Goal: Find specific page/section: Find specific page/section

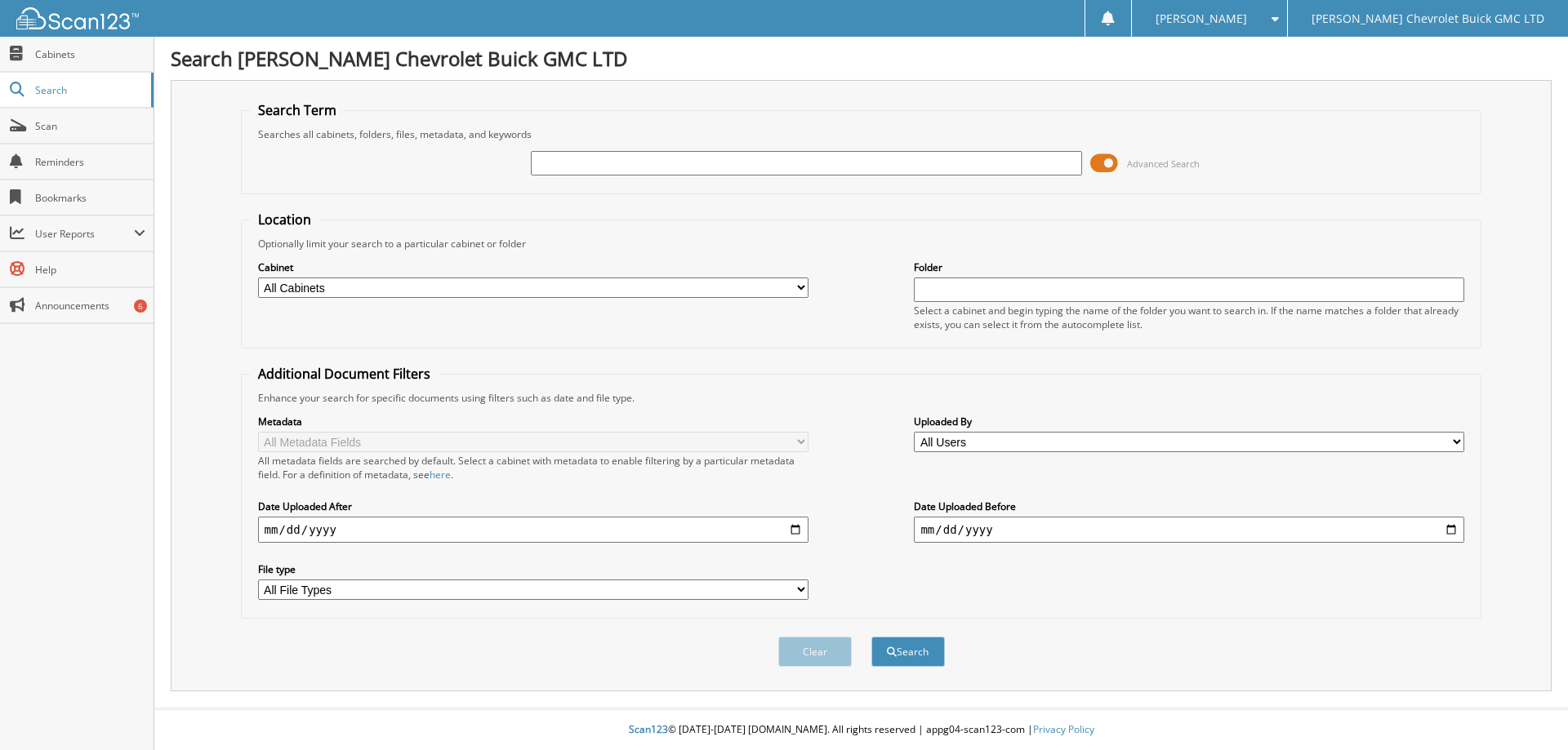
click at [1279, 18] on span at bounding box center [1272, 18] width 16 height 11
click at [1286, 76] on link "Logout" at bounding box center [1209, 79] width 155 height 29
click at [1100, 165] on span at bounding box center [1104, 163] width 28 height 24
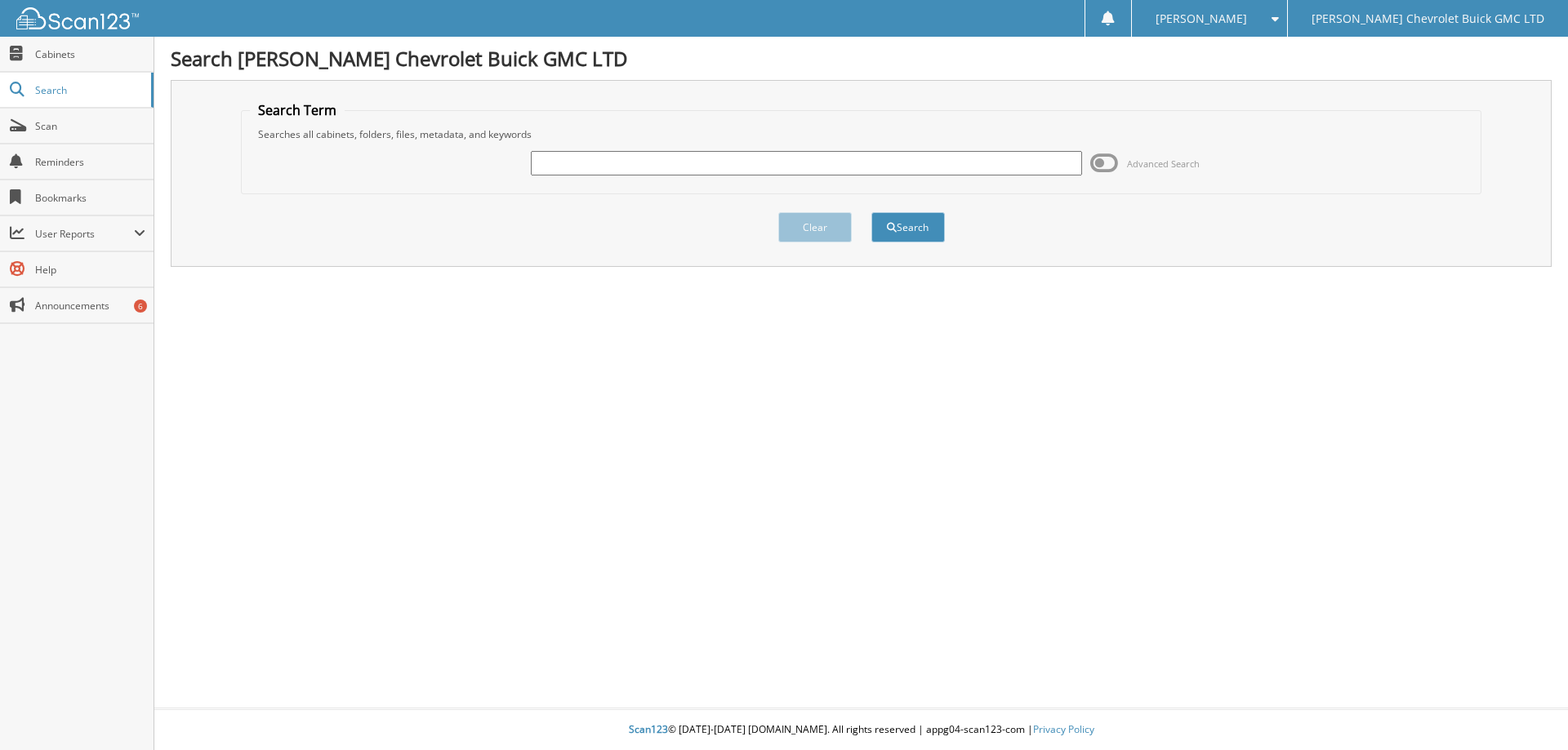
click at [633, 169] on input "text" at bounding box center [806, 163] width 550 height 24
type input "Norris"
click at [914, 228] on button "Search" at bounding box center [908, 227] width 74 height 30
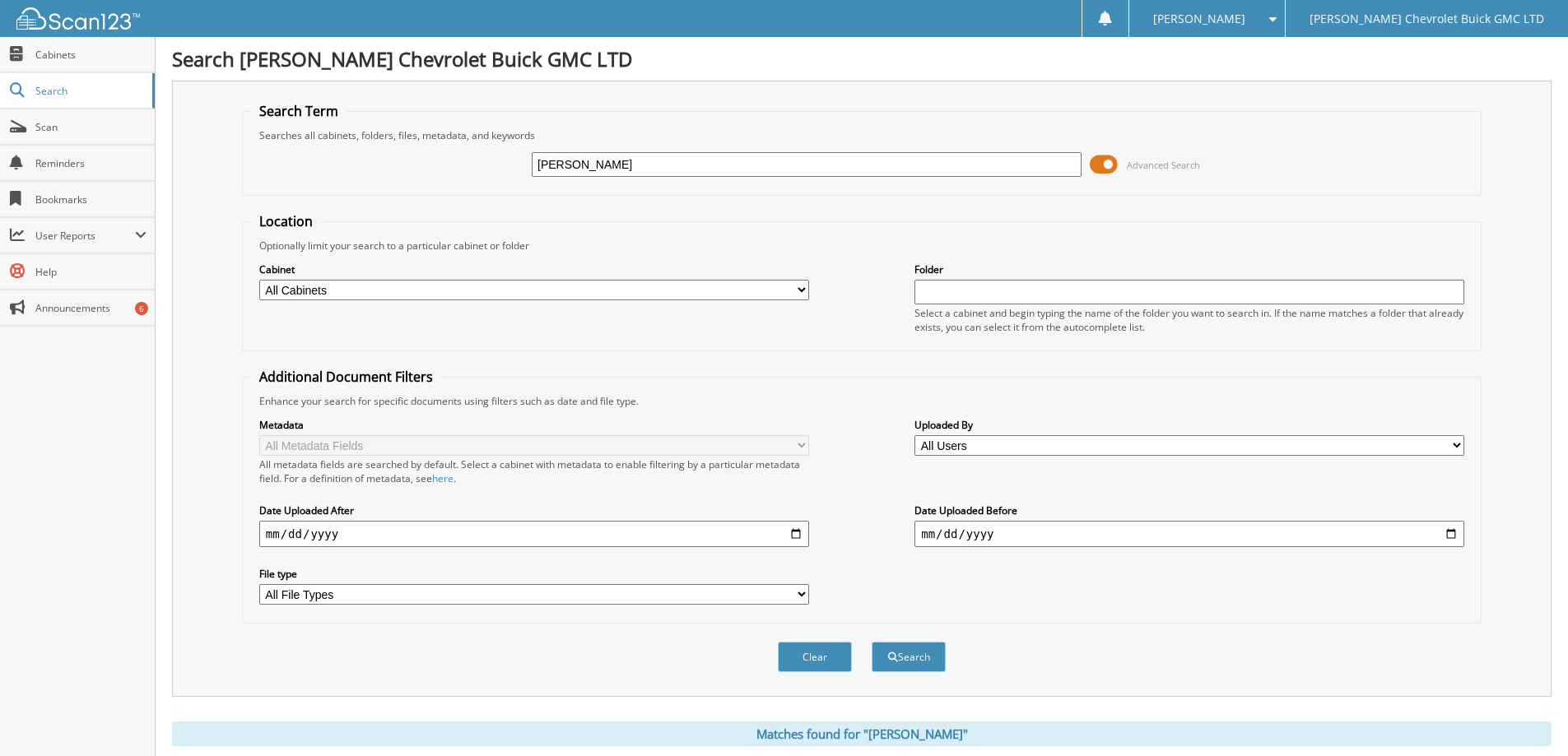
click at [1101, 164] on span at bounding box center [1104, 165] width 28 height 25
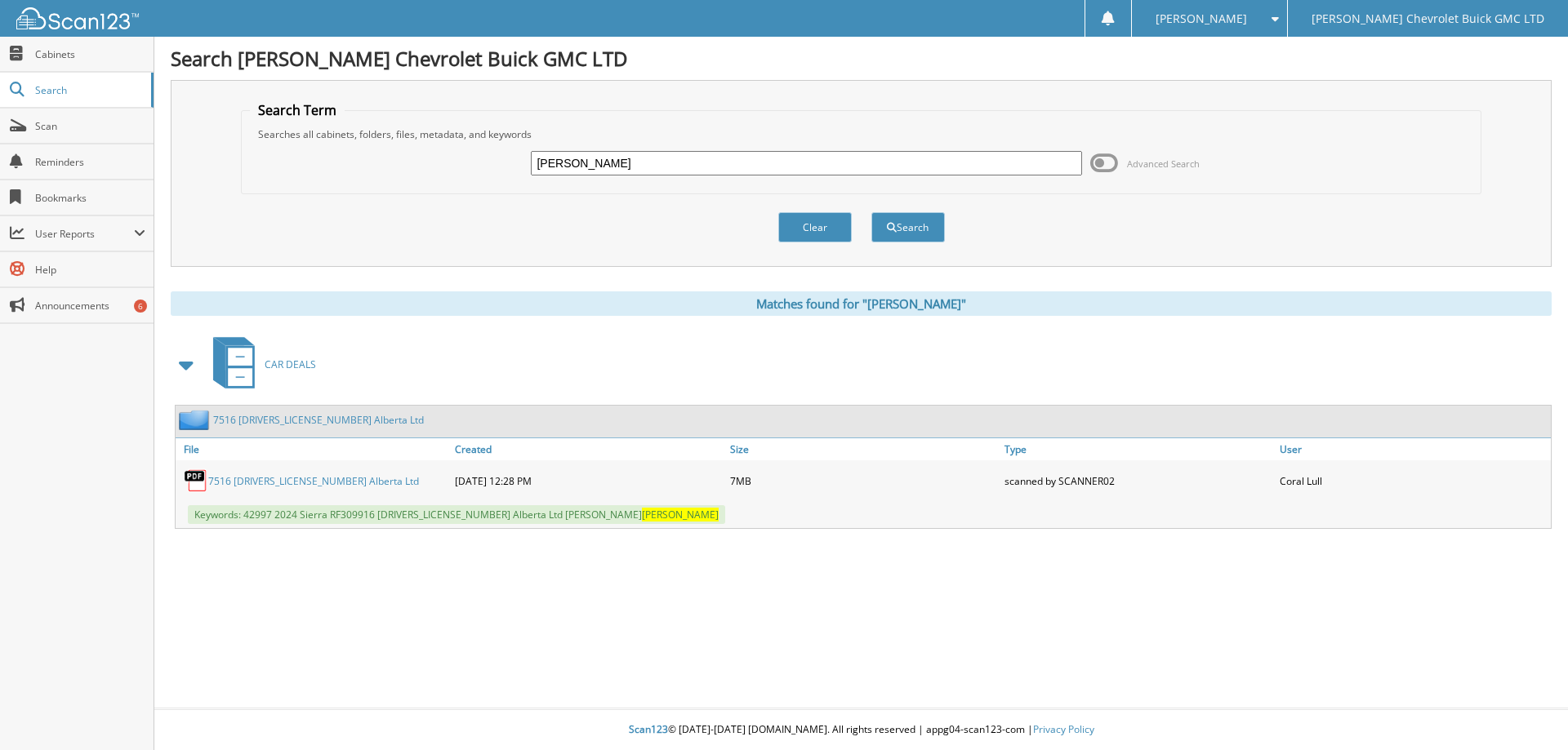
click at [263, 481] on link "7516 1229346 Alberta Ltd" at bounding box center [314, 481] width 210 height 14
click at [1286, 18] on div "Darren N. Settings Logout" at bounding box center [1208, 18] width 156 height 37
click at [1279, 18] on span at bounding box center [1272, 18] width 16 height 11
click at [1286, 82] on link "Logout" at bounding box center [1209, 79] width 155 height 29
